Goal: Task Accomplishment & Management: Manage account settings

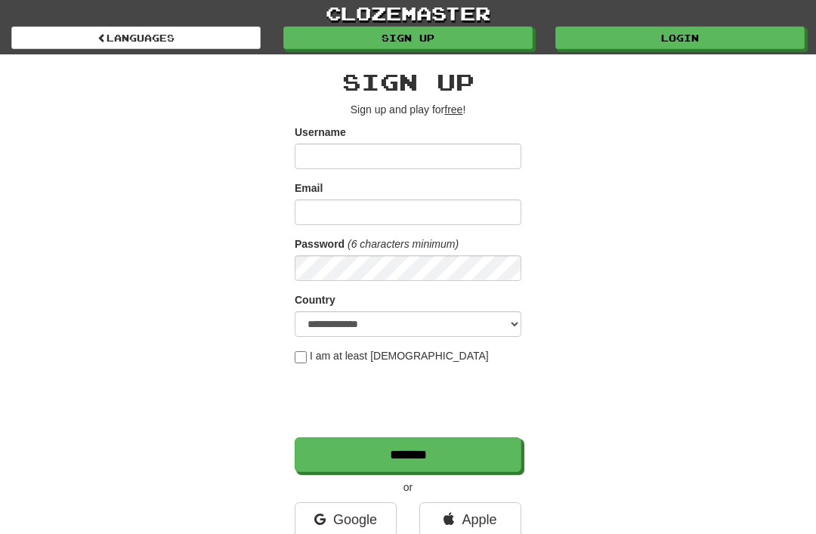
click at [662, 44] on link "Login" at bounding box center [680, 37] width 249 height 23
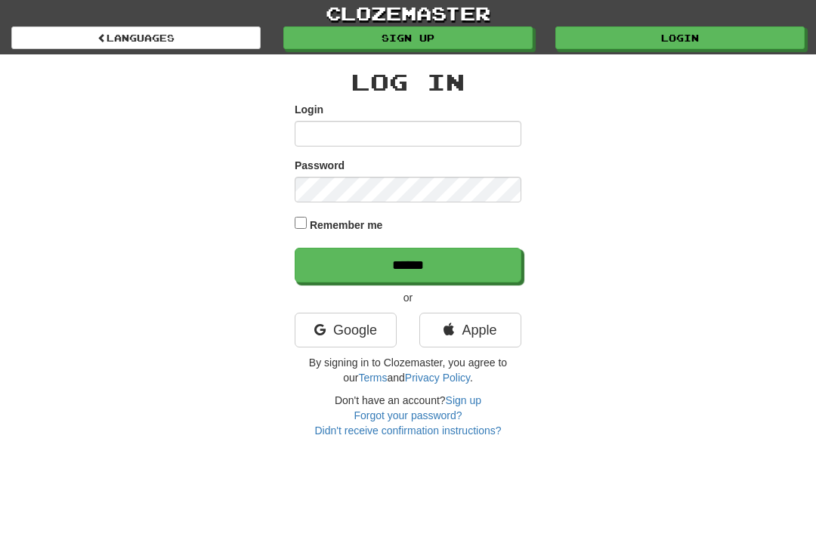
click at [455, 134] on input "Login" at bounding box center [408, 134] width 227 height 26
type input "********"
click at [408, 264] on input "******" at bounding box center [408, 265] width 227 height 35
